Goal: Information Seeking & Learning: Learn about a topic

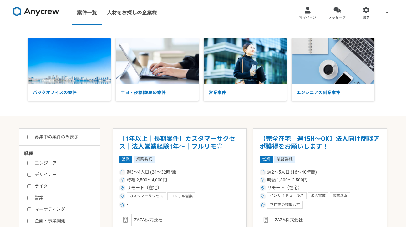
click at [58, 137] on label "募集中の案件のみ表示" at bounding box center [52, 137] width 51 height 7
click at [31, 137] on input "募集中の案件のみ表示" at bounding box center [29, 137] width 4 height 4
checkbox input "true"
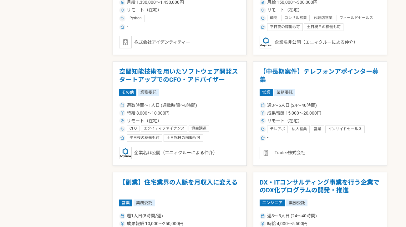
scroll to position [648, 0]
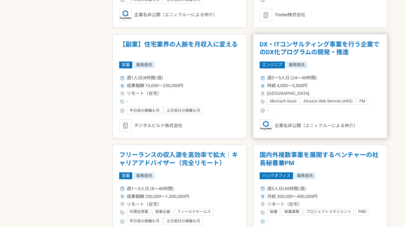
click at [370, 48] on h1 "DX・ITコンサルティング事業を行う企業でのDX化プログラムの開発・推進" at bounding box center [319, 49] width 121 height 16
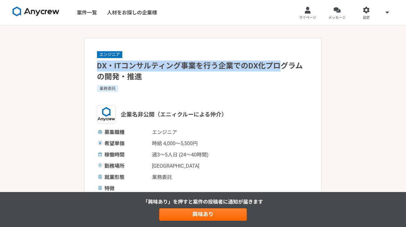
drag, startPoint x: 115, startPoint y: 65, endPoint x: 278, endPoint y: 65, distance: 163.1
click at [278, 65] on h1 "DX・ITコンサルティング事業を行う企業でのDX化プログラムの開発・推進" at bounding box center [203, 72] width 212 height 22
drag, startPoint x: 278, startPoint y: 65, endPoint x: 174, endPoint y: 60, distance: 104.8
click at [174, 60] on div "エンジニア DX・ITコンサルティング事業を行う企業でのDX化プログラムの開発・推進 業務委託 企業名非公開（エニィクルーによる仲介） 募集職種 エンジニア …" at bounding box center [203, 122] width 212 height 142
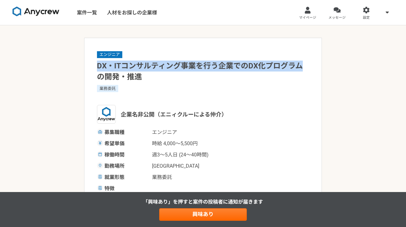
click at [174, 60] on div "エンジニア DX・ITコンサルティング事業を行う企業でのDX化プログラムの開発・推進 業務委託 企業名非公開（エニィクルーによる仲介） 募集職種 エンジニア …" at bounding box center [203, 122] width 212 height 142
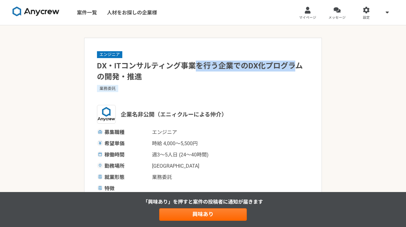
drag, startPoint x: 201, startPoint y: 62, endPoint x: 295, endPoint y: 63, distance: 93.7
click at [295, 63] on h1 "DX・ITコンサルティング事業を行う企業でのDX化プログラムの開発・推進" at bounding box center [203, 72] width 212 height 22
drag, startPoint x: 295, startPoint y: 63, endPoint x: 178, endPoint y: 66, distance: 116.9
click at [182, 66] on h1 "DX・ITコンサルティング事業を行う企業でのDX化プログラムの開発・推進" at bounding box center [203, 72] width 212 height 22
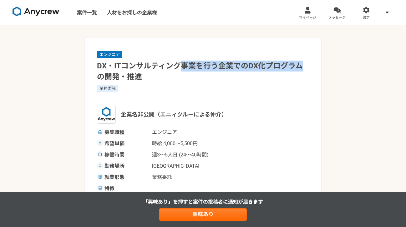
click at [178, 66] on h1 "DX・ITコンサルティング事業を行う企業でのDX化プログラムの開発・推進" at bounding box center [203, 72] width 212 height 22
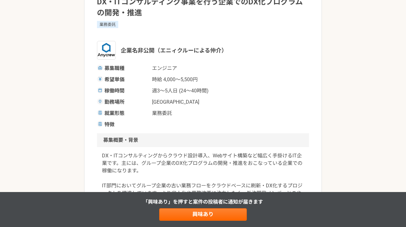
scroll to position [241, 0]
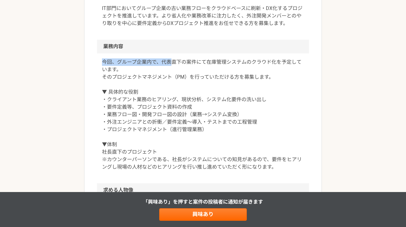
drag, startPoint x: 102, startPoint y: 62, endPoint x: 170, endPoint y: 61, distance: 67.5
click at [170, 61] on p "今回、グループ企業内で、代表直下の案件にて在庫管理システムのクラウド化を予定しています。 そのプロジェクトマネジメント（PM）を行っていただける方を募集します…" at bounding box center [203, 114] width 202 height 112
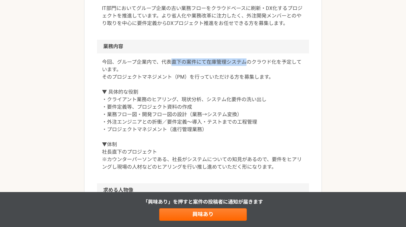
drag, startPoint x: 170, startPoint y: 61, endPoint x: 229, endPoint y: 62, distance: 59.7
click at [229, 62] on p "今回、グループ企業内で、代表直下の案件にて在庫管理システムのクラウド化を予定しています。 そのプロジェクトマネジメント（PM）を行っていただける方を募集します…" at bounding box center [203, 114] width 202 height 112
drag, startPoint x: 229, startPoint y: 62, endPoint x: 261, endPoint y: 63, distance: 31.6
click at [261, 63] on p "今回、グループ企業内で、代表直下の案件にて在庫管理システムのクラウド化を予定しています。 そのプロジェクトマネジメント（PM）を行っていただける方を募集します…" at bounding box center [203, 114] width 202 height 112
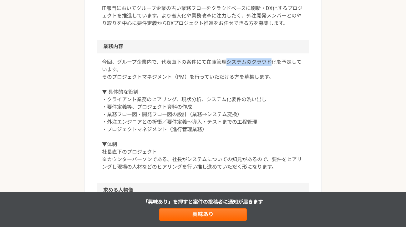
click at [261, 63] on p "今回、グループ企業内で、代表直下の案件にて在庫管理システムのクラウド化を予定しています。 そのプロジェクトマネジメント（PM）を行っていただける方を募集します…" at bounding box center [203, 114] width 202 height 112
drag, startPoint x: 261, startPoint y: 63, endPoint x: 200, endPoint y: 64, distance: 60.6
click at [200, 64] on p "今回、グループ企業内で、代表直下の案件にて在庫管理システムのクラウド化を予定しています。 そのプロジェクトマネジメント（PM）を行っていただける方を募集します…" at bounding box center [203, 114] width 202 height 112
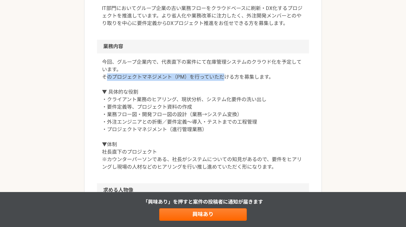
drag, startPoint x: 107, startPoint y: 77, endPoint x: 222, endPoint y: 77, distance: 115.0
click at [222, 77] on p "今回、グループ企業内で、代表直下の案件にて在庫管理システムのクラウド化を予定しています。 そのプロジェクトマネジメント（PM）を行っていただける方を募集します…" at bounding box center [203, 114] width 202 height 112
drag, startPoint x: 138, startPoint y: 77, endPoint x: 119, endPoint y: 77, distance: 19.4
click at [119, 77] on p "今回、グループ企業内で、代表直下の案件にて在庫管理システムのクラウド化を予定しています。 そのプロジェクトマネジメント（PM）を行っていただける方を募集します…" at bounding box center [203, 114] width 202 height 112
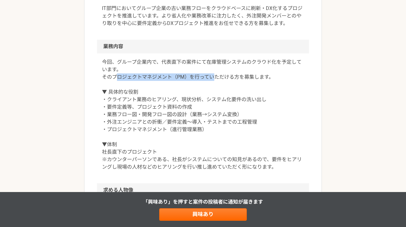
click at [119, 77] on p "今回、グループ企業内で、代表直下の案件にて在庫管理システムのクラウド化を予定しています。 そのプロジェクトマネジメント（PM）を行っていただける方を募集します…" at bounding box center [203, 114] width 202 height 112
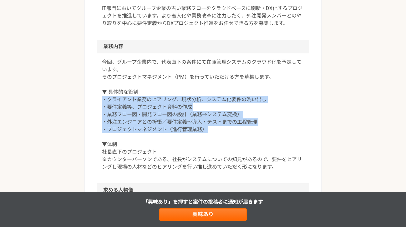
drag, startPoint x: 100, startPoint y: 101, endPoint x: 102, endPoint y: 135, distance: 34.1
click at [102, 135] on div "今回、グループ企業内で、代表直下の案件にて在庫管理システムのクラウド化を予定しています。 そのプロジェクトマネジメント（PM）を行っていただける方を募集します…" at bounding box center [203, 118] width 212 height 130
click at [102, 135] on p "今回、グループ企業内で、代表直下の案件にて在庫管理システムのクラウド化を予定しています。 そのプロジェクトマネジメント（PM）を行っていただける方を募集します…" at bounding box center [203, 114] width 202 height 112
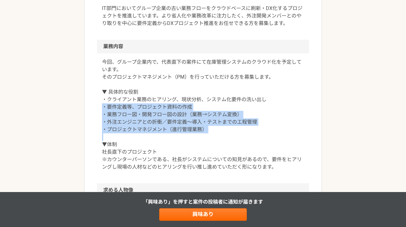
drag, startPoint x: 102, startPoint y: 135, endPoint x: 98, endPoint y: 104, distance: 30.6
click at [98, 104] on div "今回、グループ企業内で、代表直下の案件にて在庫管理システムのクラウド化を予定しています。 そのプロジェクトマネジメント（PM）を行っていただける方を募集します…" at bounding box center [203, 118] width 212 height 130
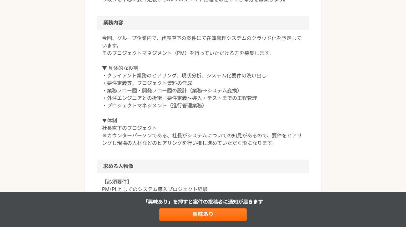
scroll to position [284, 0]
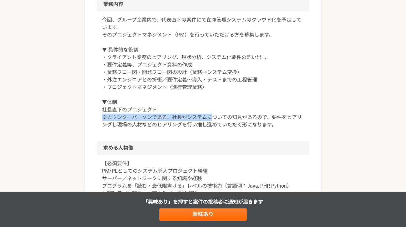
drag, startPoint x: 100, startPoint y: 120, endPoint x: 212, endPoint y: 119, distance: 112.5
click at [212, 119] on div "今回、グループ企業内で、代表直下の案件にて在庫管理システムのクラウド化を予定しています。 そのプロジェクトマネジメント（PM）を行っていただける方を募集します…" at bounding box center [203, 76] width 212 height 130
click at [212, 119] on p "今回、グループ企業内で、代表直下の案件にて在庫管理システムのクラウド化を予定しています。 そのプロジェクトマネジメント（PM）を行っていただける方を募集します…" at bounding box center [203, 72] width 202 height 112
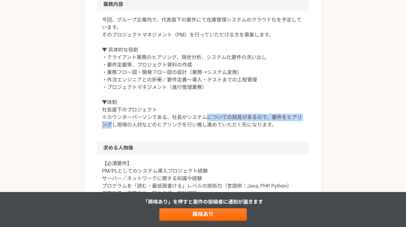
drag, startPoint x: 212, startPoint y: 119, endPoint x: 294, endPoint y: 117, distance: 81.6
click at [294, 117] on p "今回、グループ企業内で、代表直下の案件にて在庫管理システムのクラウド化を予定しています。 そのプロジェクトマネジメント（PM）を行っていただける方を募集します…" at bounding box center [203, 72] width 202 height 112
drag, startPoint x: 165, startPoint y: 122, endPoint x: 119, endPoint y: 119, distance: 46.4
click at [119, 119] on p "今回、グループ企業内で、代表直下の案件にて在庫管理システムのクラウド化を予定しています。 そのプロジェクトマネジメント（PM）を行っていただける方を募集します…" at bounding box center [203, 72] width 202 height 112
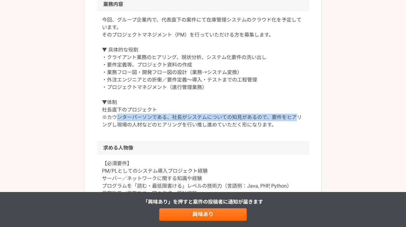
click at [119, 119] on p "今回、グループ企業内で、代表直下の案件にて在庫管理システムのクラウド化を予定しています。 そのプロジェクトマネジメント（PM）を行っていただける方を募集します…" at bounding box center [203, 72] width 202 height 112
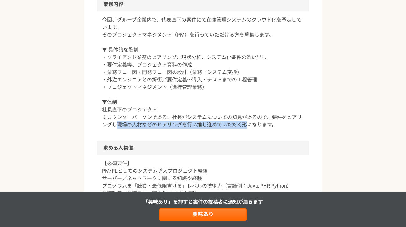
drag, startPoint x: 116, startPoint y: 124, endPoint x: 245, endPoint y: 124, distance: 129.7
click at [245, 124] on p "今回、グループ企業内で、代表直下の案件にて在庫管理システムのクラウド化を予定しています。 そのプロジェクトマネジメント（PM）を行っていただける方を募集します…" at bounding box center [203, 72] width 202 height 112
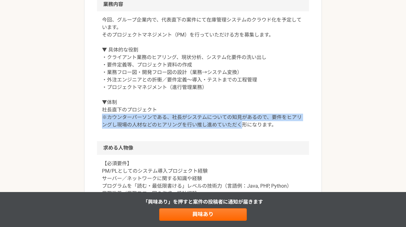
drag, startPoint x: 180, startPoint y: 128, endPoint x: 99, endPoint y: 121, distance: 80.9
click at [100, 121] on div "今回、グループ企業内で、代表直下の案件にて在庫管理システムのクラウド化を予定しています。 そのプロジェクトマネジメント（PM）を行っていただける方を募集します…" at bounding box center [203, 76] width 212 height 130
click at [99, 121] on div "今回、グループ企業内で、代表直下の案件にて在庫管理システムのクラウド化を予定しています。 そのプロジェクトマネジメント（PM）を行っていただける方を募集します…" at bounding box center [203, 76] width 212 height 130
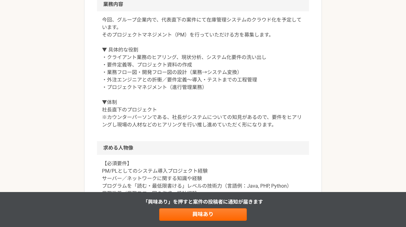
scroll to position [378, 0]
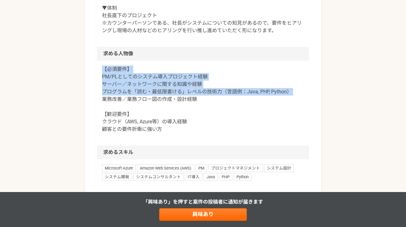
drag, startPoint x: 99, startPoint y: 88, endPoint x: 100, endPoint y: 97, distance: 9.7
click at [100, 97] on div "【必須要件】 PM/PLとしてのシステム導入プロジェクト経験 サーバー／ネットワークに関する知識や経験 プログラムを「読む・最低限書ける」レベルの技術力（言語…" at bounding box center [203, 103] width 212 height 85
drag, startPoint x: 100, startPoint y: 101, endPoint x: 98, endPoint y: 79, distance: 21.7
click at [98, 79] on div "【必須要件】 PM/PLとしてのシステム導入プロジェクト経験 サーバー／ネットワークに関する知識や経験 プログラムを「読む・最低限書ける」レベルの技術力（言語…" at bounding box center [203, 103] width 212 height 85
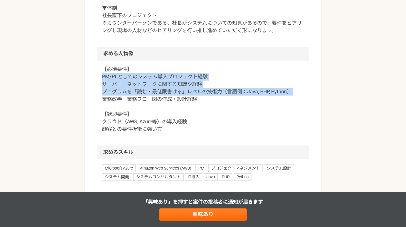
click at [98, 79] on div "【必須要件】 PM/PLとしてのシステム導入プロジェクト経験 サーバー／ネットワークに関する知識や経験 プログラムを「読む・最低限書ける」レベルの技術力（言語…" at bounding box center [203, 103] width 212 height 85
drag, startPoint x: 98, startPoint y: 79, endPoint x: 99, endPoint y: 107, distance: 27.2
click at [99, 107] on div "【必須要件】 PM/PLとしてのシステム導入プロジェクト経験 サーバー／ネットワークに関する知識や経験 プログラムを「読む・最低限書ける」レベルの技術力（言語…" at bounding box center [203, 103] width 212 height 85
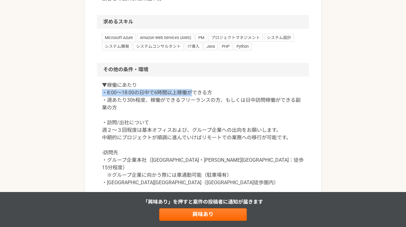
drag, startPoint x: 102, startPoint y: 91, endPoint x: 192, endPoint y: 92, distance: 90.3
click at [192, 92] on div "▼稼働にあたり ・8:00〜18:00の日中で6時間以上稼働ができる方 ・週あたり30h程度、稼働ができるフリーランスの方、もしくは日中訪問稼働ができる副業の…" at bounding box center [203, 138] width 212 height 122
click at [192, 92] on p "▼稼働にあたり ・8:00〜18:00の日中で6時間以上稼働ができる方 ・週あたり30h程度、稼働ができるフリーランスの方、もしくは日中訪問稼働ができる副業の…" at bounding box center [203, 134] width 202 height 105
drag, startPoint x: 231, startPoint y: 89, endPoint x: 113, endPoint y: 98, distance: 118.8
click at [113, 98] on p "▼稼働にあたり ・8:00〜18:00の日中で6時間以上稼働ができる方 ・週あたり30h程度、稼働ができるフリーランスの方、もしくは日中訪問稼働ができる副業の…" at bounding box center [203, 134] width 202 height 105
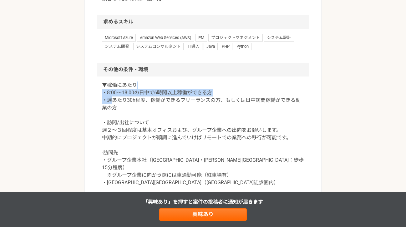
click at [113, 98] on p "▼稼働にあたり ・8:00〜18:00の日中で6時間以上稼働ができる方 ・週あたり30h程度、稼働ができるフリーランスの方、もしくは日中訪問稼働ができる副業の…" at bounding box center [203, 134] width 202 height 105
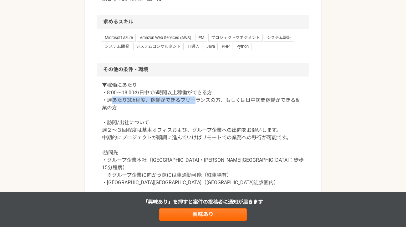
drag, startPoint x: 134, startPoint y: 103, endPoint x: 195, endPoint y: 103, distance: 60.3
click at [195, 103] on p "▼稼働にあたり ・8:00〜18:00の日中で6時間以上稼働ができる方 ・週あたり30h程度、稼働ができるフリーランスの方、もしくは日中訪問稼働ができる副業の…" at bounding box center [203, 134] width 202 height 105
click at [97, 105] on div "▼稼働にあたり ・8:00〜18:00の日中で6時間以上稼働ができる方 ・週あたり30h程度、稼働ができるフリーランスの方、もしくは日中訪問稼働ができる副業の…" at bounding box center [203, 138] width 212 height 122
drag, startPoint x: 110, startPoint y: 99, endPoint x: 254, endPoint y: 99, distance: 144.0
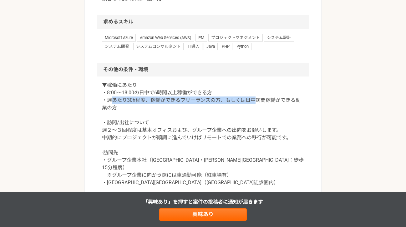
click at [254, 99] on p "▼稼働にあたり ・8:00〜18:00の日中で6時間以上稼働ができる方 ・週あたり30h程度、稼働ができるフリーランスの方、もしくは日中訪問稼働ができる副業の…" at bounding box center [203, 134] width 202 height 105
drag, startPoint x: 254, startPoint y: 99, endPoint x: 153, endPoint y: 104, distance: 100.4
click at [153, 104] on p "▼稼働にあたり ・8:00〜18:00の日中で6時間以上稼働ができる方 ・週あたり30h程度、稼働ができるフリーランスの方、もしくは日中訪問稼働ができる副業の…" at bounding box center [203, 134] width 202 height 105
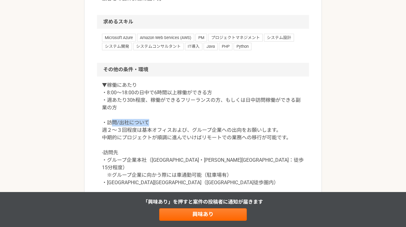
drag, startPoint x: 112, startPoint y: 125, endPoint x: 147, endPoint y: 121, distance: 35.2
click at [147, 121] on p "▼稼働にあたり ・8:00〜18:00の日中で6時間以上稼働ができる方 ・週あたり30h程度、稼働ができるフリーランスの方、もしくは日中訪問稼働ができる副業の…" at bounding box center [203, 134] width 202 height 105
drag, startPoint x: 102, startPoint y: 134, endPoint x: 202, endPoint y: 132, distance: 100.0
click at [202, 132] on p "▼稼働にあたり ・8:00〜18:00の日中で6時間以上稼働ができる方 ・週あたり30h程度、稼働ができるフリーランスの方、もしくは日中訪問稼働ができる副業の…" at bounding box center [203, 134] width 202 height 105
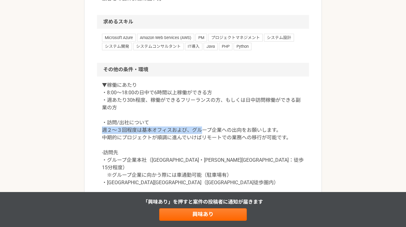
drag, startPoint x: 202, startPoint y: 132, endPoint x: 236, endPoint y: 135, distance: 34.2
click at [209, 133] on p "▼稼働にあたり ・8:00〜18:00の日中で6時間以上稼働ができる方 ・週あたり30h程度、稼働ができるフリーランスの方、もしくは日中訪問稼働ができる副業の…" at bounding box center [203, 134] width 202 height 105
click at [236, 135] on p "▼稼働にあたり ・8:00〜18:00の日中で6時間以上稼働ができる方 ・週あたり30h程度、稼働ができるフリーランスの方、もしくは日中訪問稼働ができる副業の…" at bounding box center [203, 134] width 202 height 105
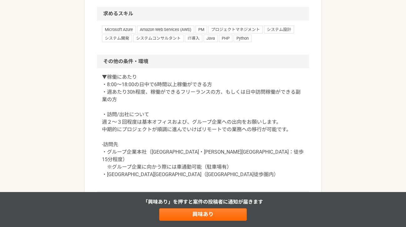
scroll to position [573, 0]
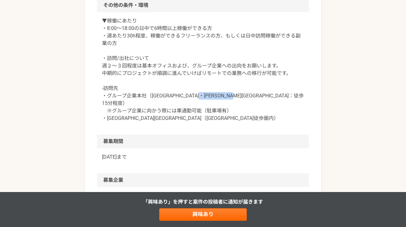
drag, startPoint x: 223, startPoint y: 97, endPoint x: 151, endPoint y: 101, distance: 72.6
click at [151, 101] on p "▼稼働にあたり ・8:00〜18:00の日中で6時間以上稼働ができる方 ・週あたり30h程度、稼働ができるフリーランスの方、もしくは日中訪問稼働ができる副業の…" at bounding box center [203, 69] width 202 height 105
drag, startPoint x: 140, startPoint y: 107, endPoint x: 262, endPoint y: 102, distance: 122.2
click at [262, 102] on p "▼稼働にあたり ・8:00〜18:00の日中で6時間以上稼働ができる方 ・週あたり30h程度、稼働ができるフリーランスの方、もしくは日中訪問稼働ができる副業の…" at bounding box center [203, 69] width 202 height 105
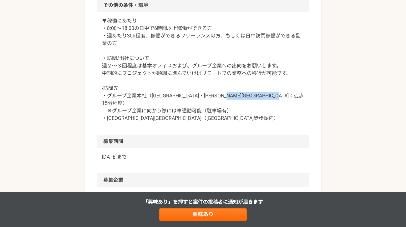
click at [262, 102] on p "▼稼働にあたり ・8:00〜18:00の日中で6時間以上稼働ができる方 ・週あたり30h程度、稼働ができるフリーランスの方、もしくは日中訪問稼働ができる副業の…" at bounding box center [203, 69] width 202 height 105
drag
click at [105, 101] on div "▼稼働にあたり ・8:00〜18:00の日中で6時間以上稼働ができる方 ・週あたり30h程度、稼働ができるフリーランスの方、もしくは日中訪問稼働ができる副業の…" at bounding box center [203, 73] width 212 height 122
click at [105, 101] on p "▼稼働にあたり ・8:00〜18:00の日中で6時間以上稼働ができる方 ・週あたり30h程度、稼働ができるフリーランスの方、もしくは日中訪問稼働ができる副業の…" at bounding box center [203, 69] width 202 height 105
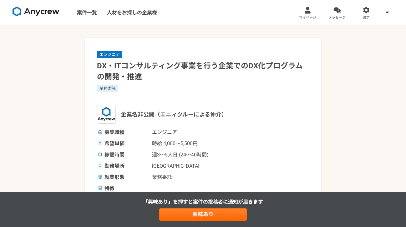
scroll to position [29, 0]
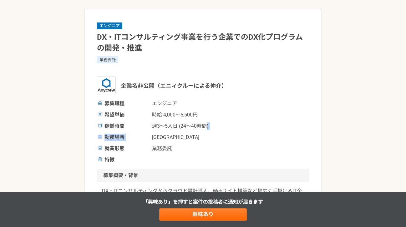
click at [205, 123] on div "募集職種 エンジニア 希望単価 時給 4,000〜5,500円 稼働時間 週3〜5人日 (24〜40時間) 勤務場所 [GEOGRAPHIC_DATA] 就業…" at bounding box center [203, 132] width 212 height 64
click at [205, 123] on span "週3〜5人日 (24〜40時間)" at bounding box center [183, 125] width 62 height 7
click at [151, 121] on div "募集職種 エンジニア 希望単価 時給 4,000〜5,500円 稼働時間 週3〜5人日 (24〜40時間) 勤務場所 [GEOGRAPHIC_DATA] 就業…" at bounding box center [203, 132] width 212 height 64
click at [209, 122] on div "募集職種 エンジニア 希望単価 時給 4,000〜5,500円 稼働時間 週3〜5人日 (24〜40時間) 勤務場所 [GEOGRAPHIC_DATA] 就業…" at bounding box center [203, 132] width 212 height 64
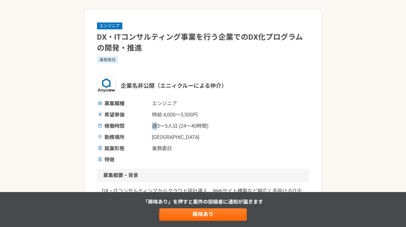
click at [209, 122] on div "募集職種 エンジニア 希望単価 時給 4,000〜5,500円 稼働時間 週3〜5人日 (24〜40時間) 勤務場所 [GEOGRAPHIC_DATA] 就業…" at bounding box center [203, 132] width 212 height 64
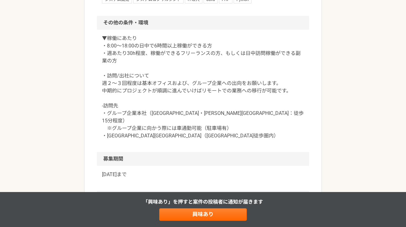
scroll to position [309, 0]
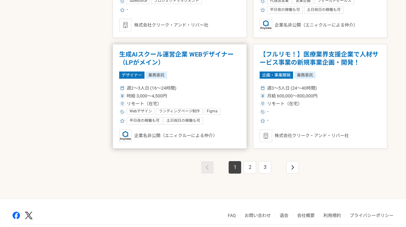
scroll to position [1107, 0]
